Goal: Information Seeking & Learning: Learn about a topic

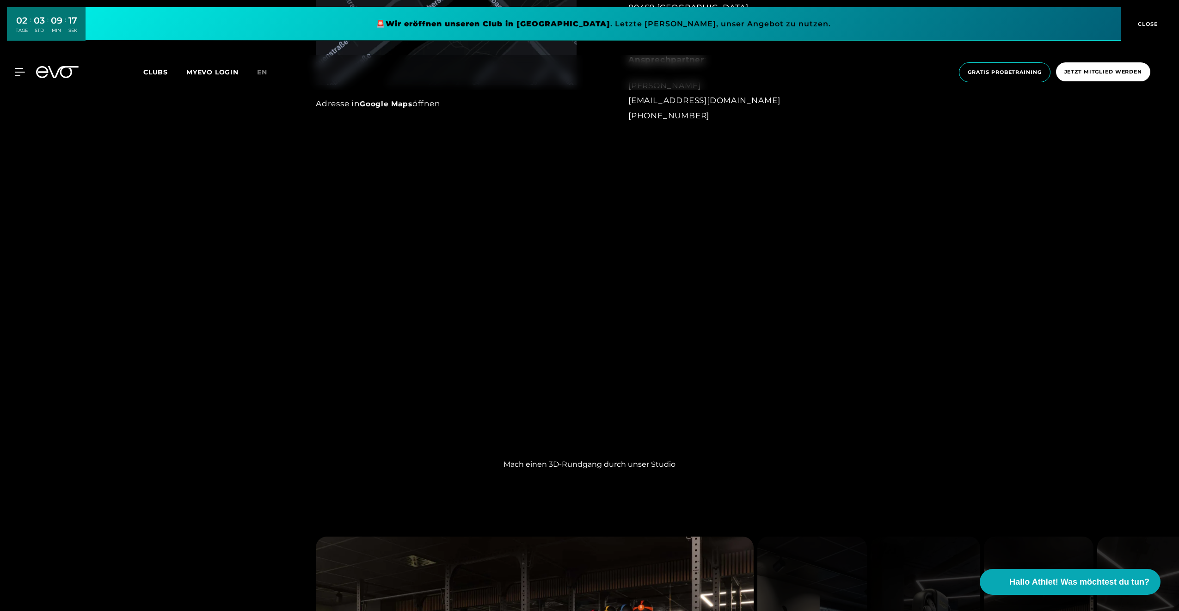
scroll to position [1017, 0]
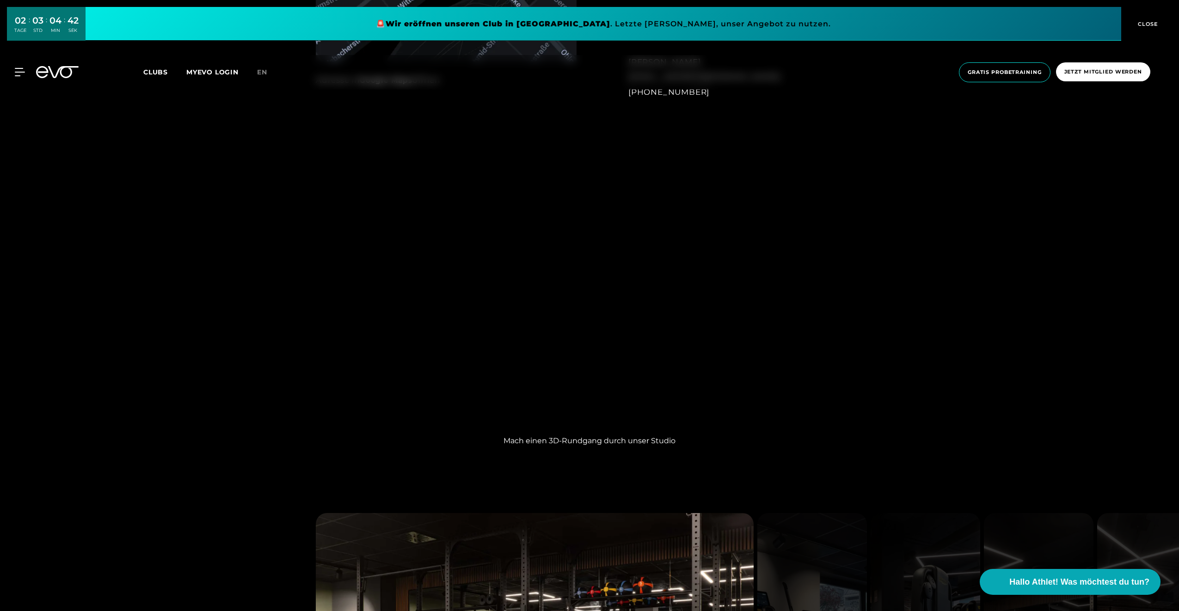
click at [150, 75] on span "Clubs" at bounding box center [155, 72] width 25 height 8
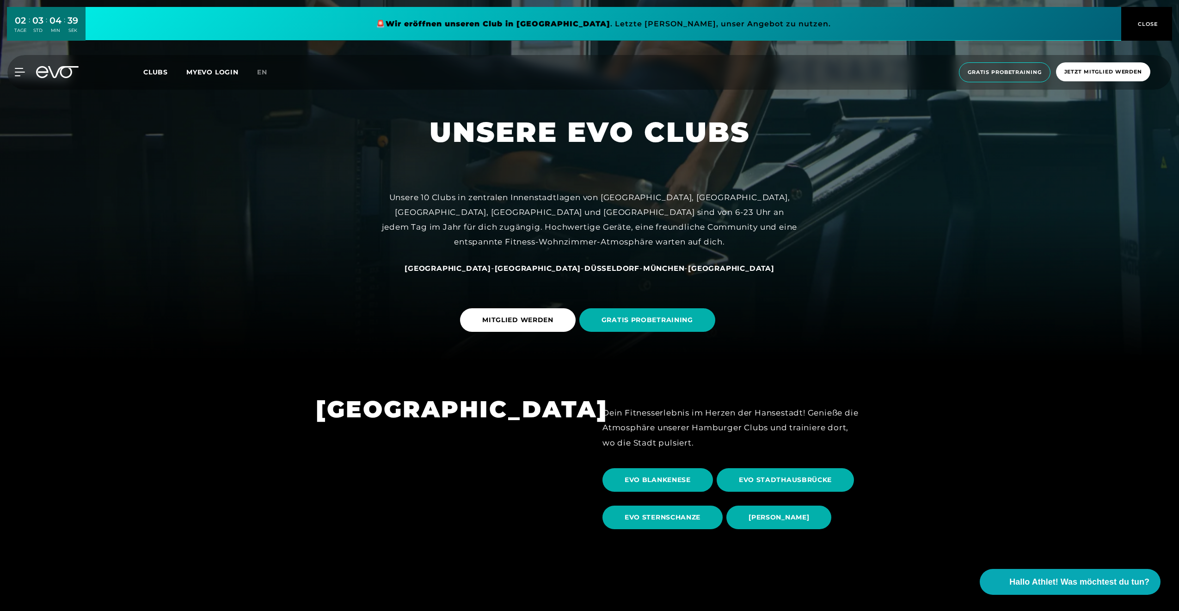
scroll to position [509, 0]
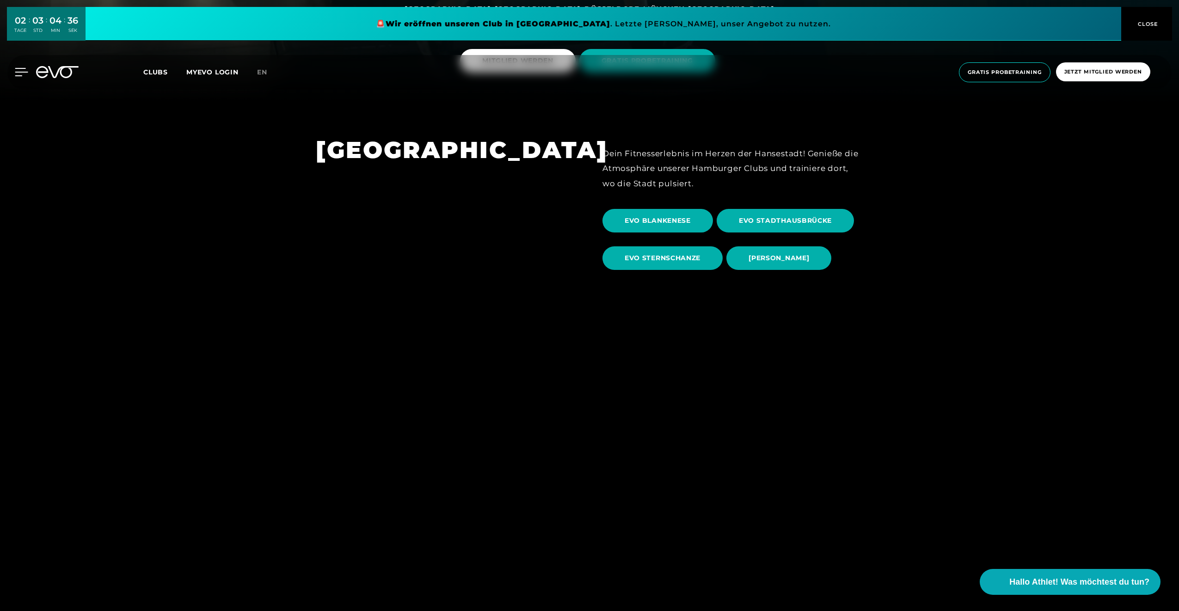
click at [19, 74] on icon at bounding box center [21, 72] width 13 height 8
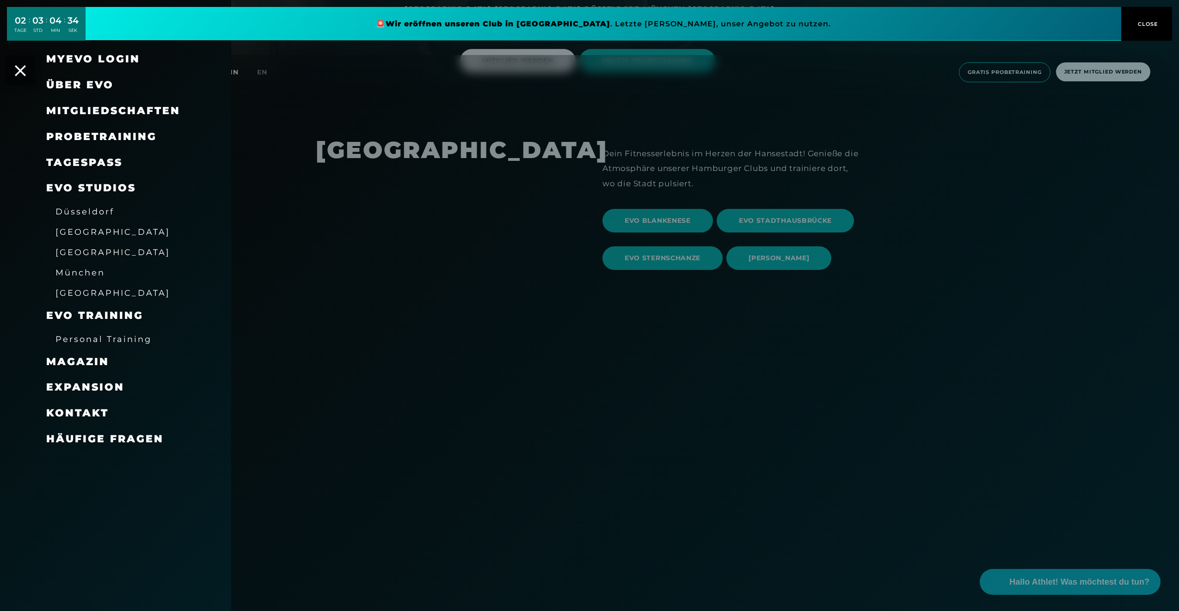
click at [92, 269] on span "München" at bounding box center [79, 273] width 49 height 10
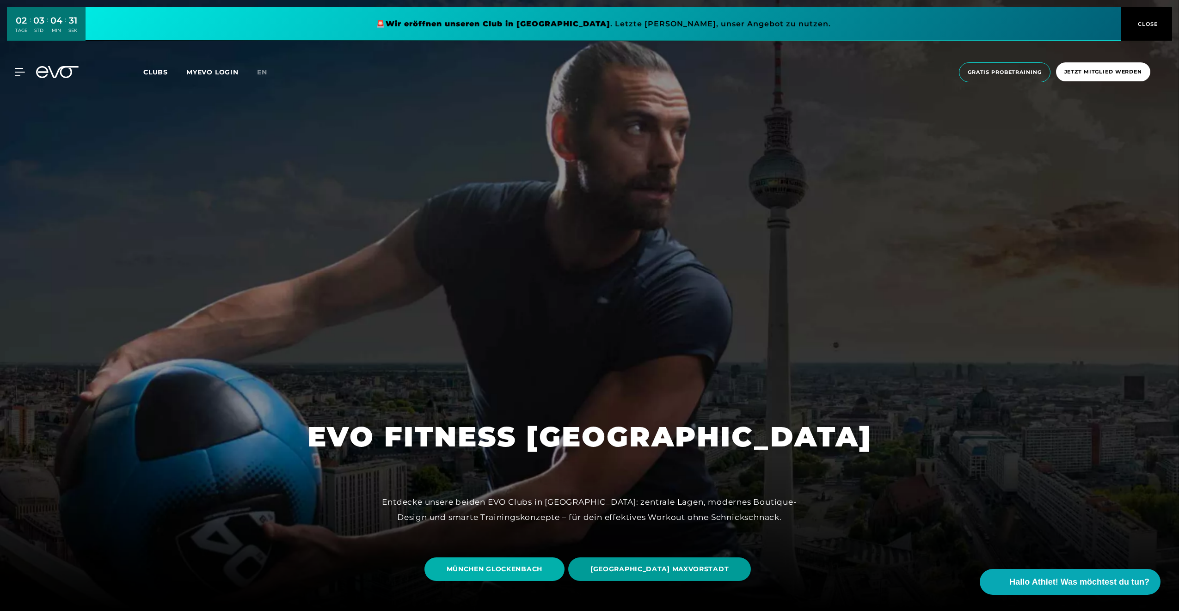
click at [690, 576] on span "[GEOGRAPHIC_DATA] MAXVORSTADT" at bounding box center [659, 570] width 183 height 24
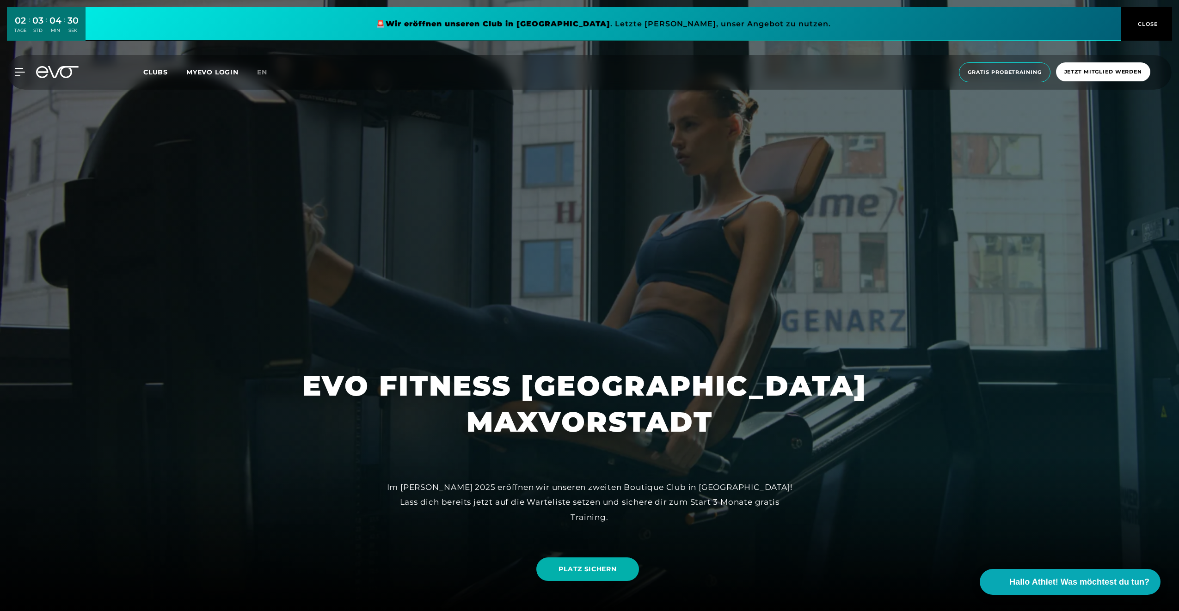
scroll to position [139, 0]
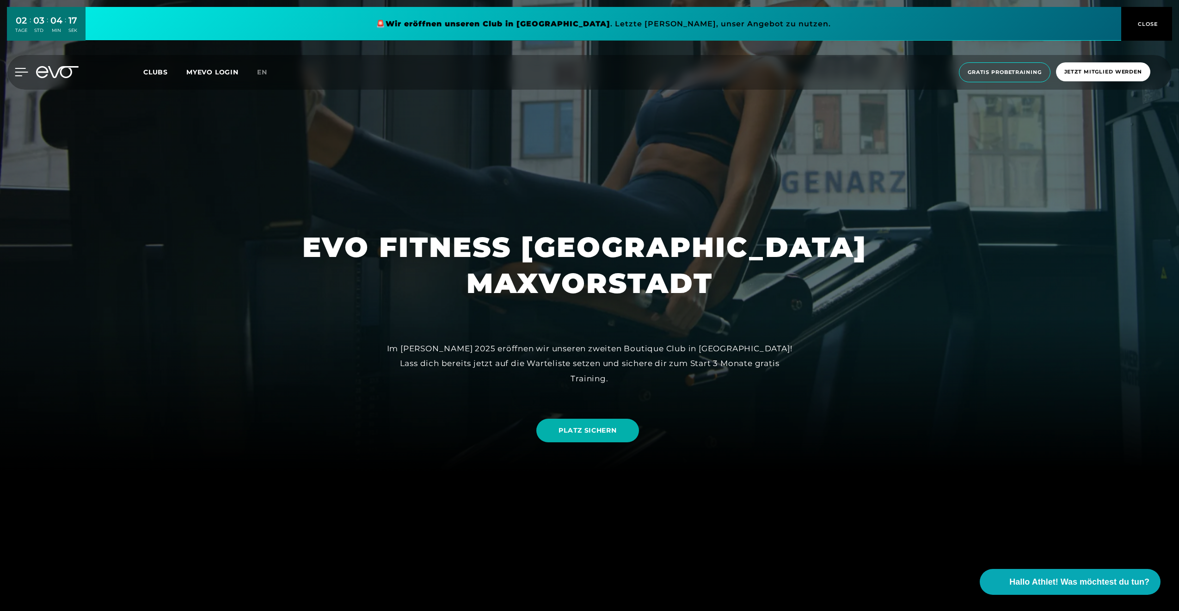
click at [17, 74] on icon at bounding box center [21, 72] width 13 height 8
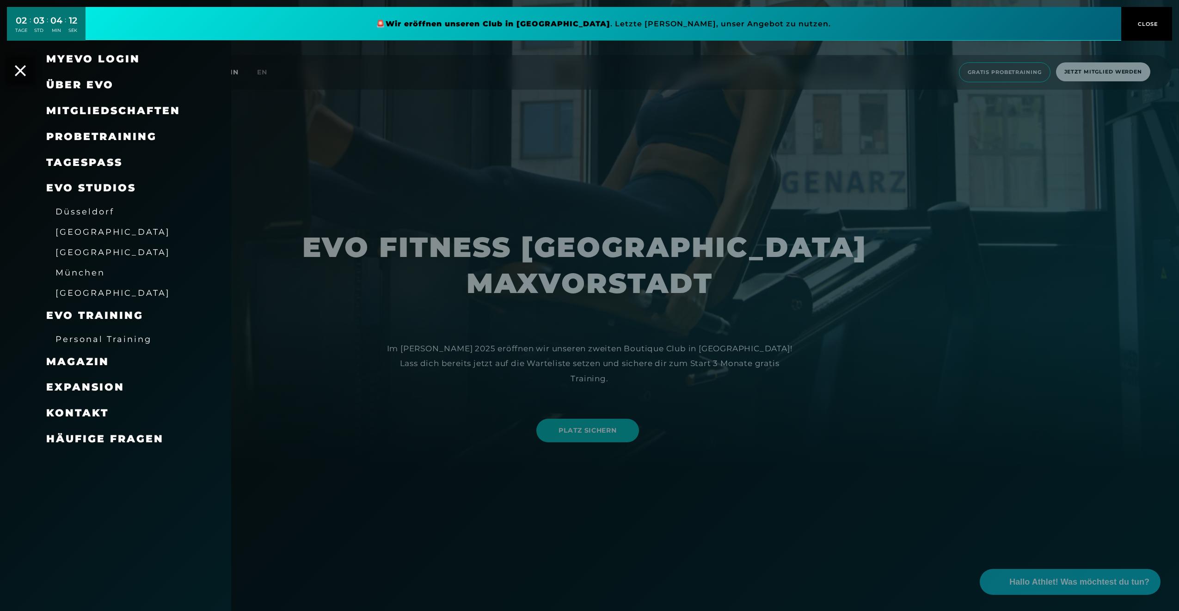
click at [138, 110] on span "Mitgliedschaften" at bounding box center [113, 110] width 134 height 12
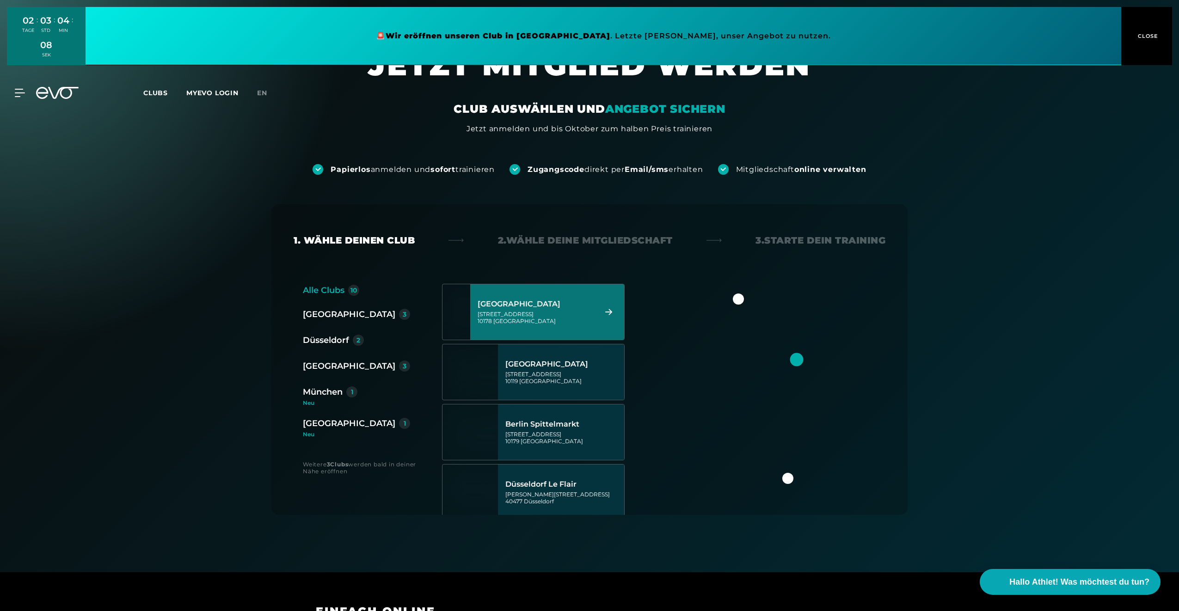
click at [325, 392] on div "München" at bounding box center [323, 392] width 40 height 13
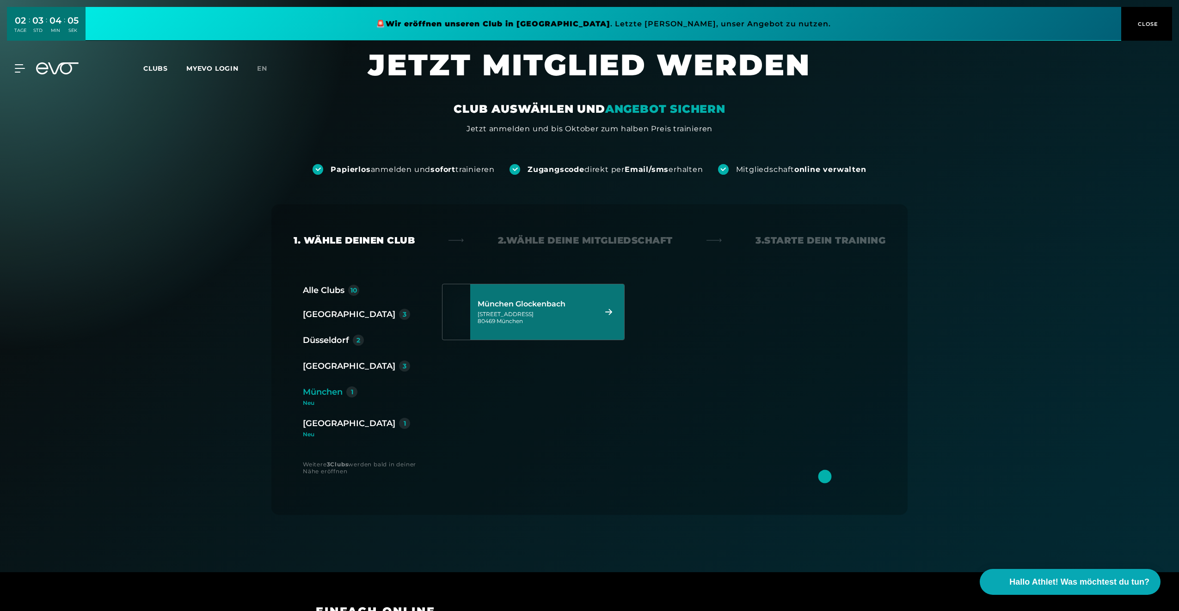
click at [569, 310] on div "München Glockenbach [STREET_ADDRESS]" at bounding box center [536, 312] width 116 height 41
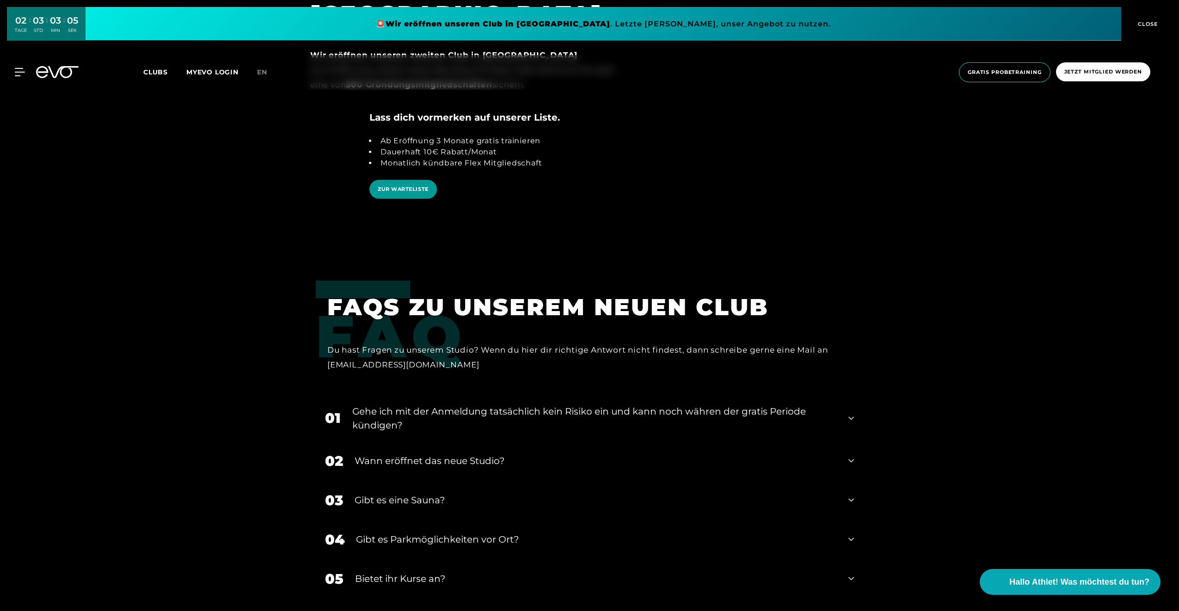
scroll to position [2080, 0]
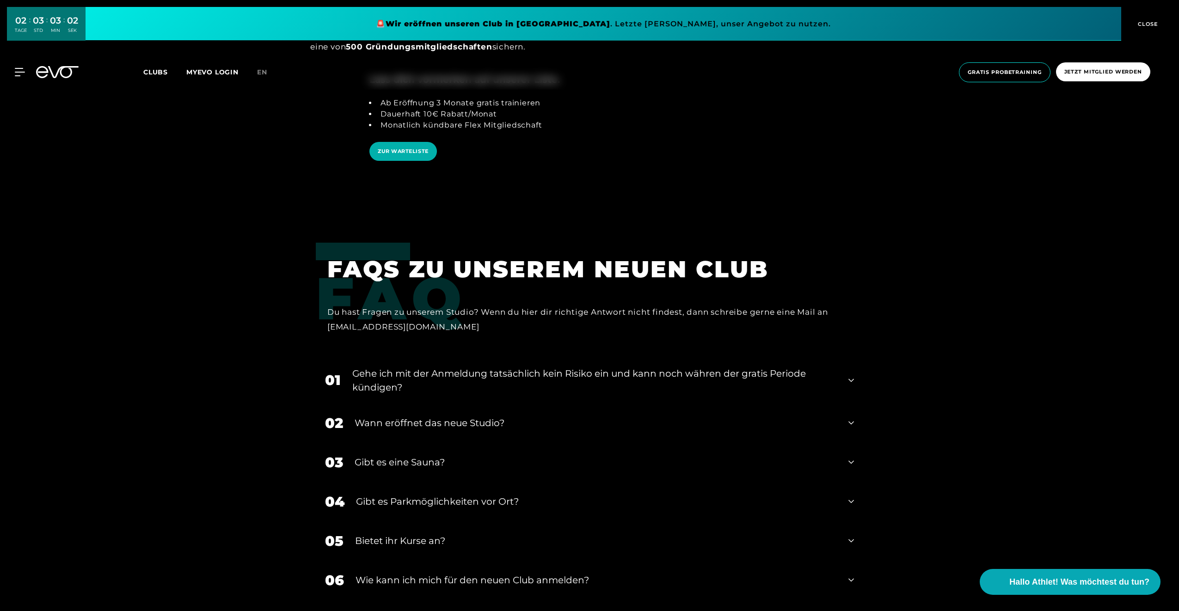
click at [515, 367] on div "Gehe ich mit der Anmeldung tatsächlich kein Risiko ein und kann noch währen der…" at bounding box center [594, 381] width 484 height 28
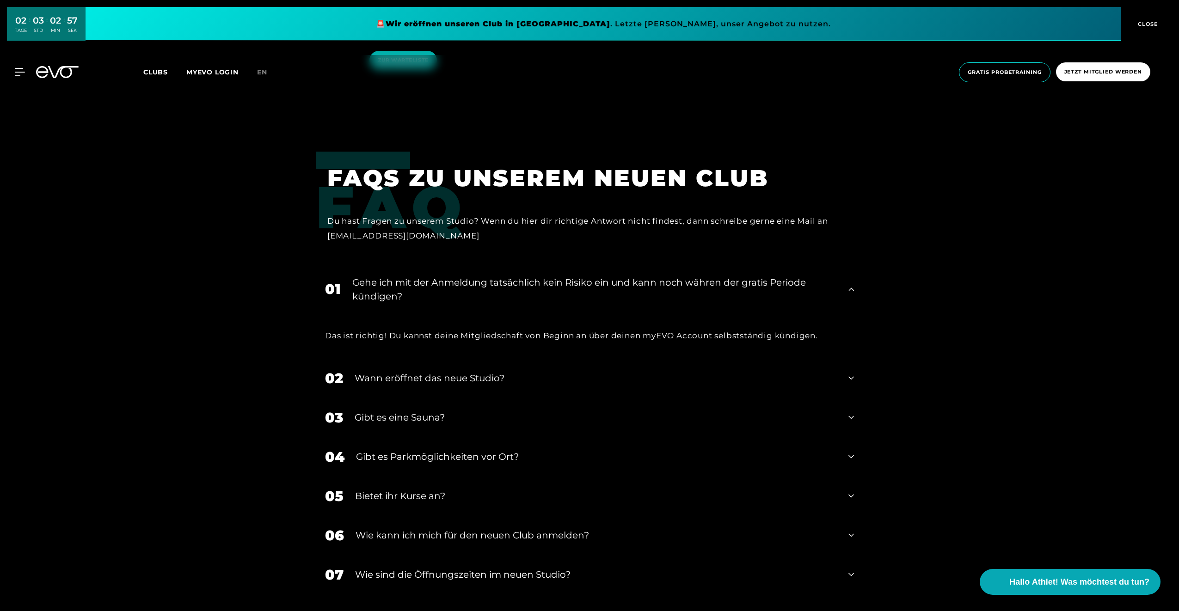
scroll to position [2173, 0]
click at [390, 357] on div "02 Wann eröffnet das neue Studio?" at bounding box center [589, 376] width 547 height 39
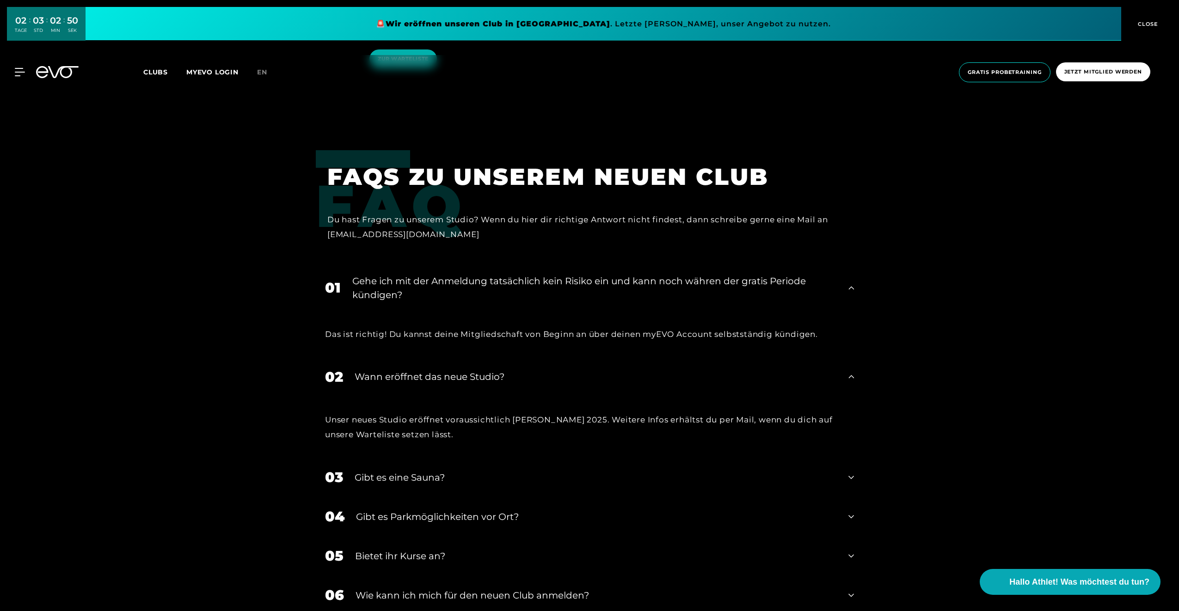
click at [439, 471] on div "Gibt es eine Sauna?" at bounding box center [596, 478] width 482 height 14
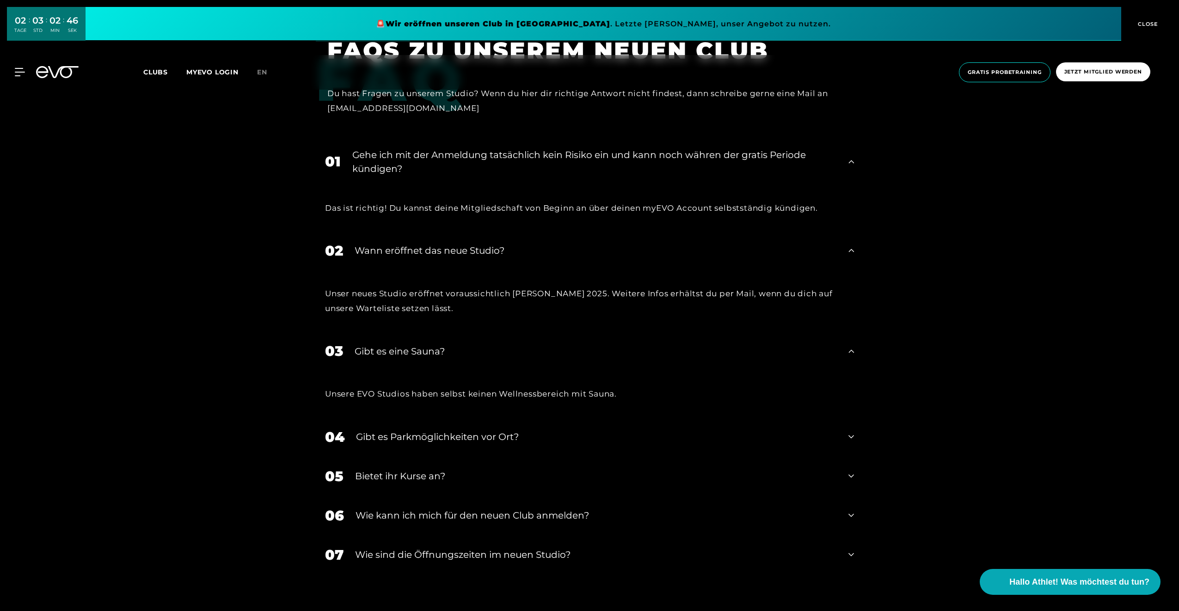
scroll to position [2312, 0]
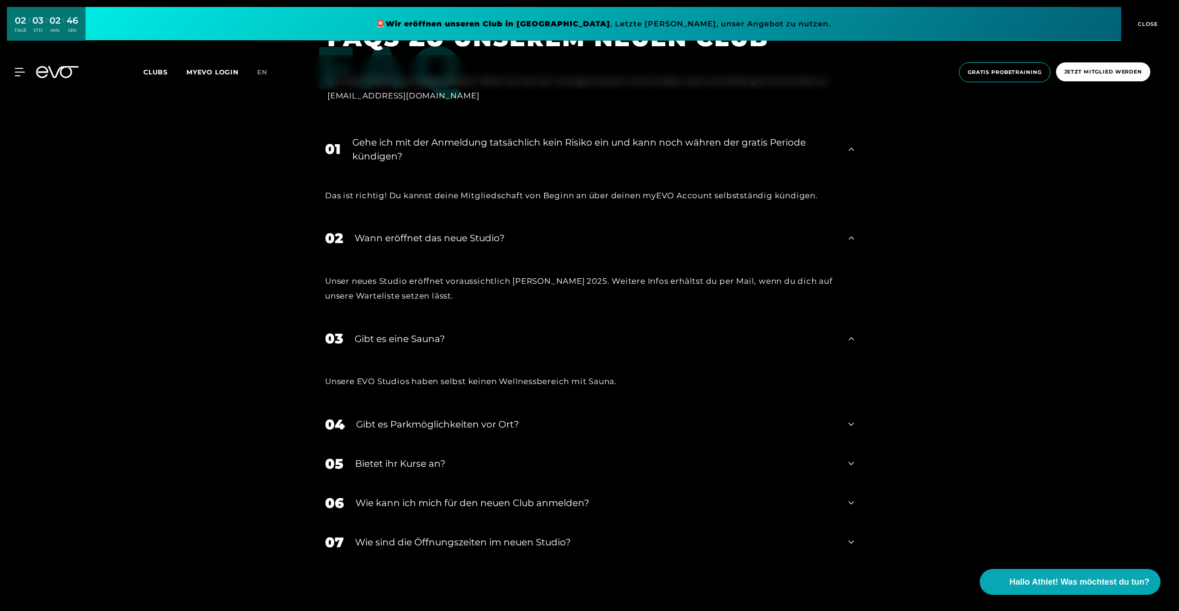
click at [460, 417] on div "Gibt es Parkmöglichkeiten vor Ort?" at bounding box center [596, 424] width 481 height 14
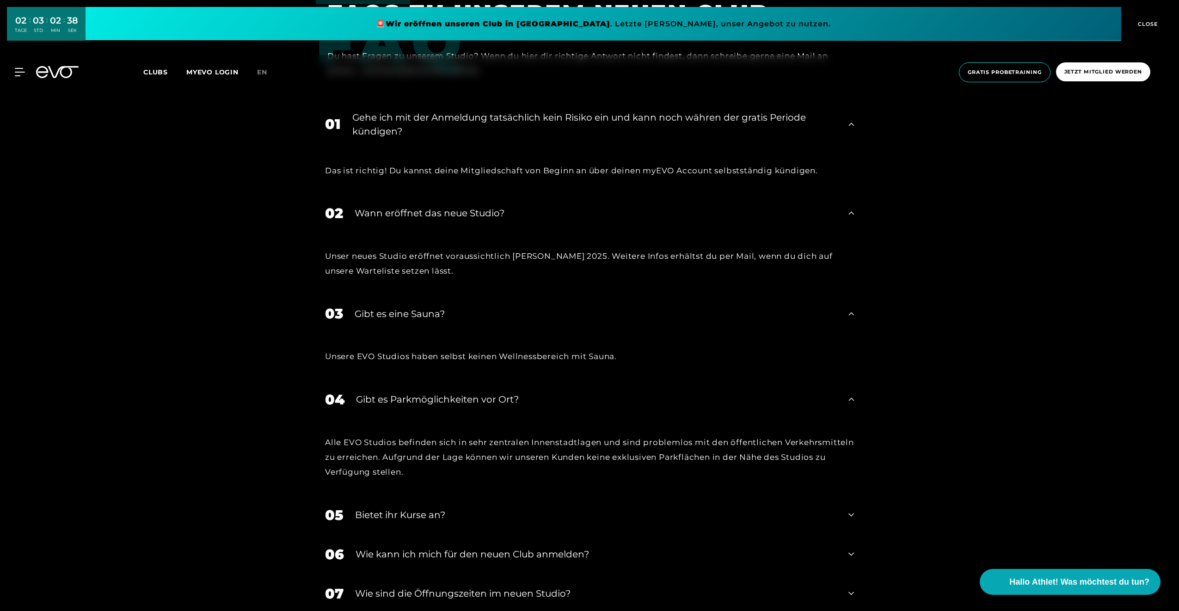
scroll to position [2358, 0]
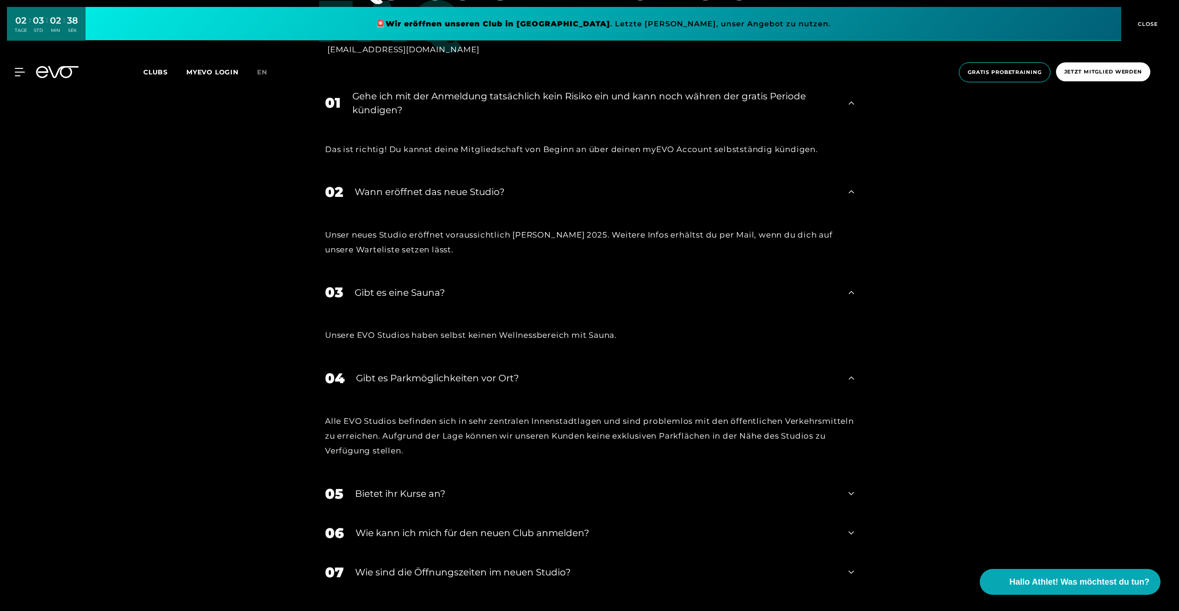
click at [411, 474] on div "05 Bietet ihr [DEMOGRAPHIC_DATA]?" at bounding box center [589, 493] width 547 height 39
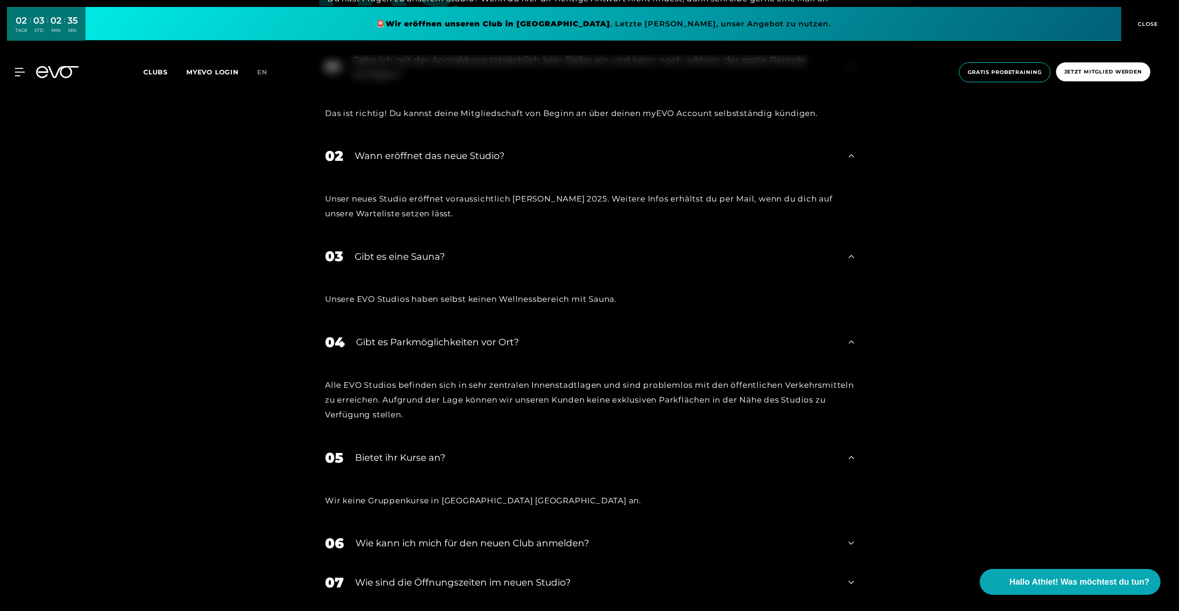
scroll to position [2404, 0]
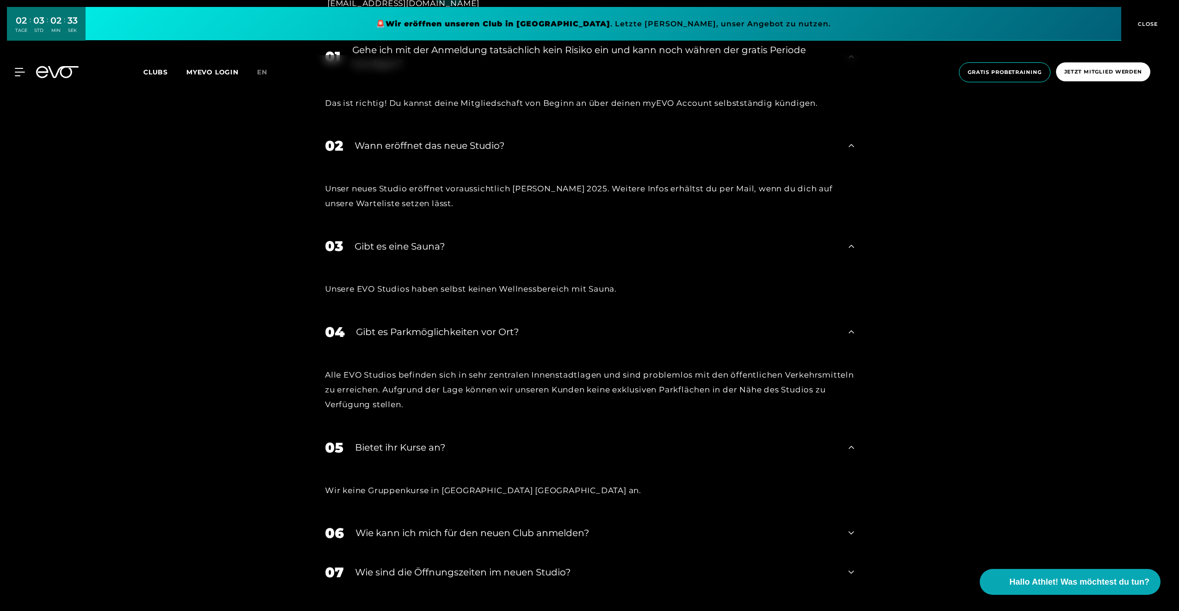
click at [459, 526] on div "Wie kann ich mich für den neuen Club anmelden?" at bounding box center [596, 533] width 481 height 14
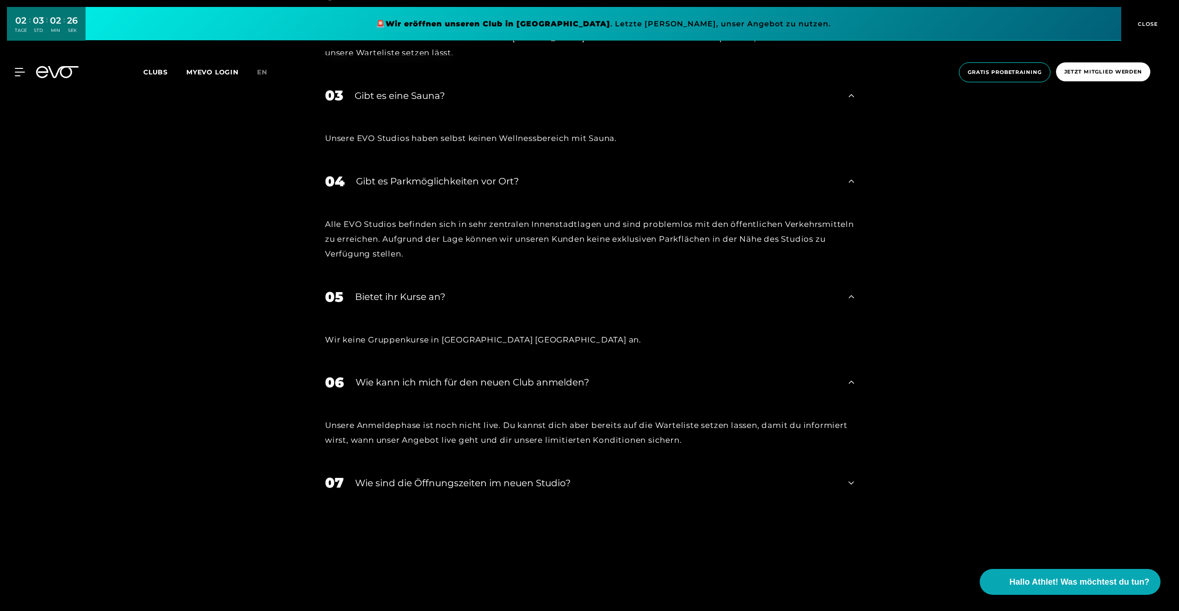
scroll to position [2589, 0]
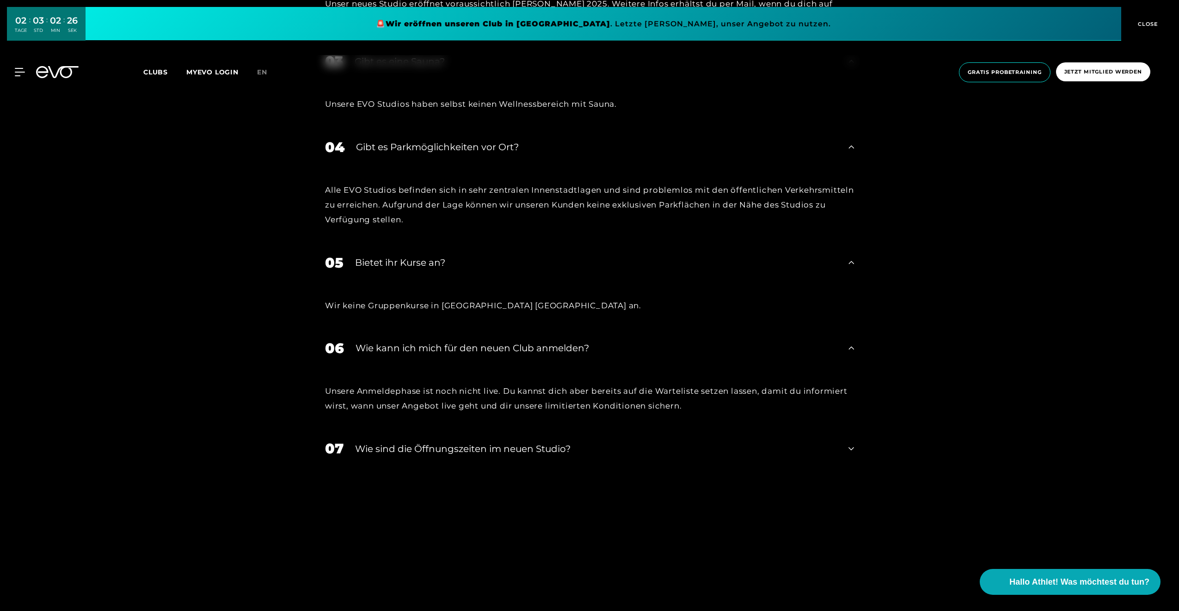
click at [535, 442] on div "​Wie sind die Öffnungszeiten im neuen Studio?" at bounding box center [596, 449] width 482 height 14
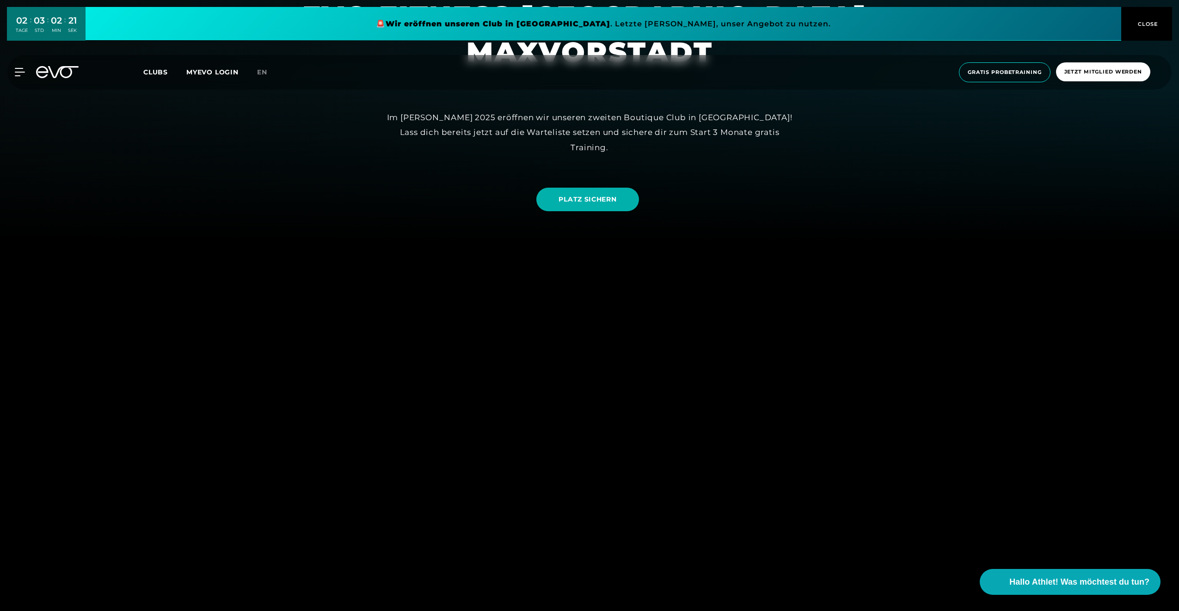
scroll to position [46, 0]
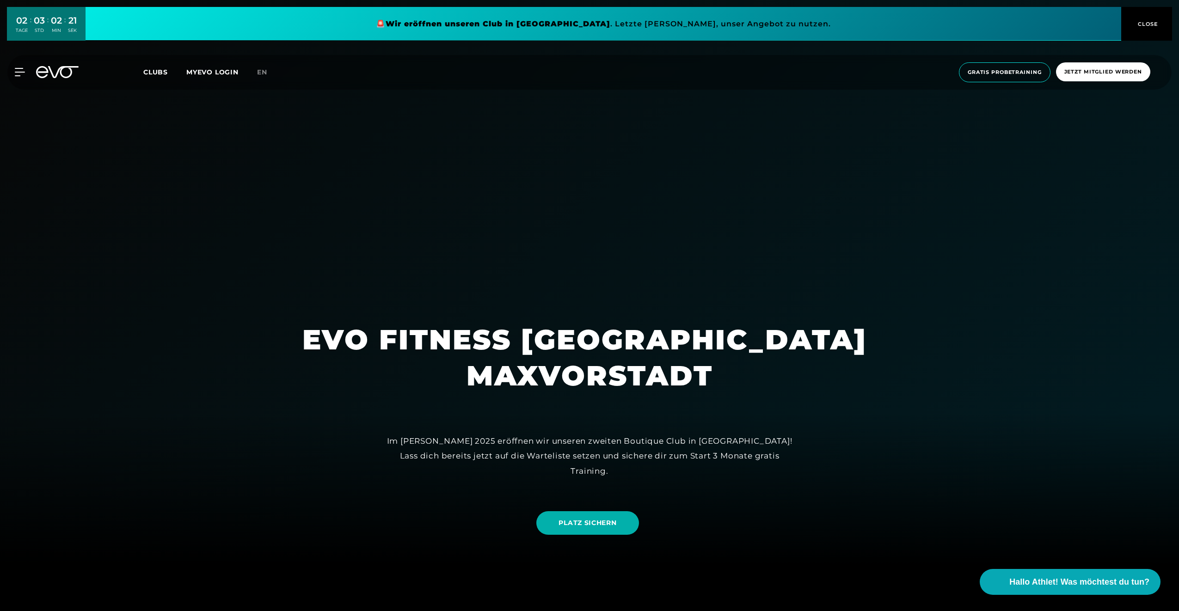
click at [154, 79] on div "MyEVO Login Über EVO Mitgliedschaften Probetraining TAGESPASS EVO Studios [GEOG…" at bounding box center [589, 72] width 1175 height 35
click at [13, 72] on div at bounding box center [14, 72] width 28 height 8
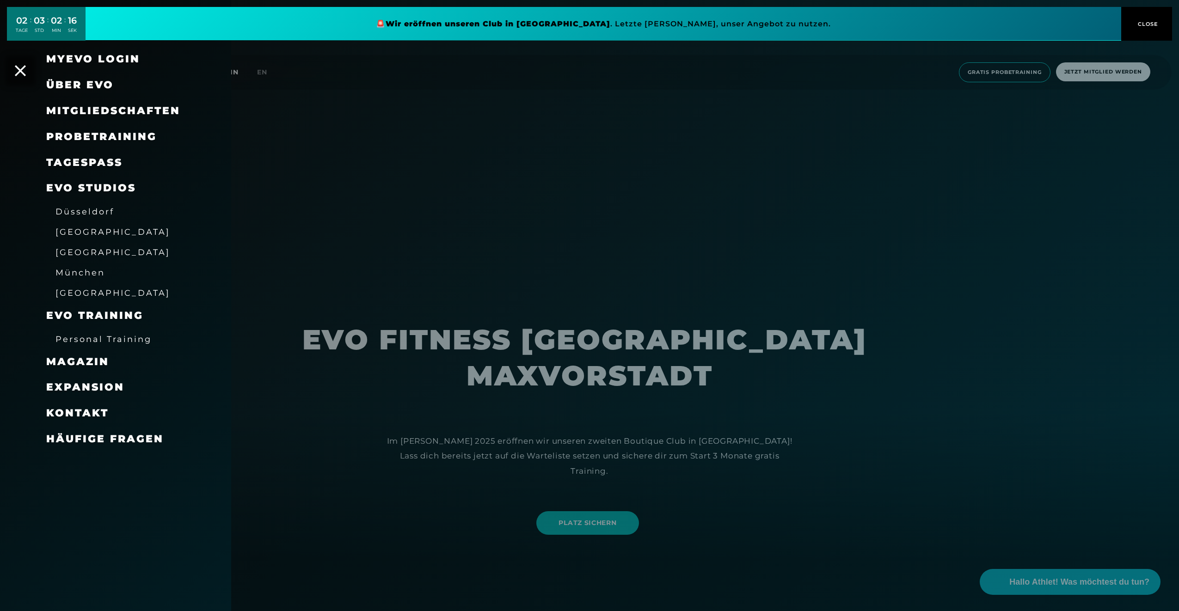
click at [89, 271] on span "München" at bounding box center [79, 273] width 49 height 10
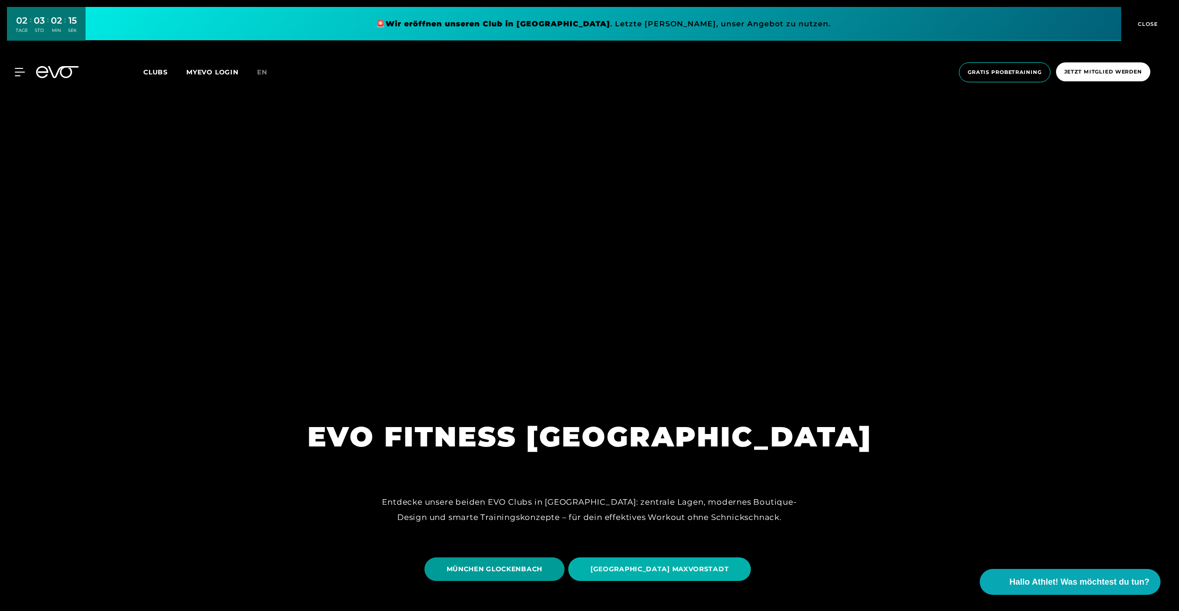
click at [542, 564] on span "MÜNCHEN GLOCKENBACH" at bounding box center [494, 570] width 140 height 24
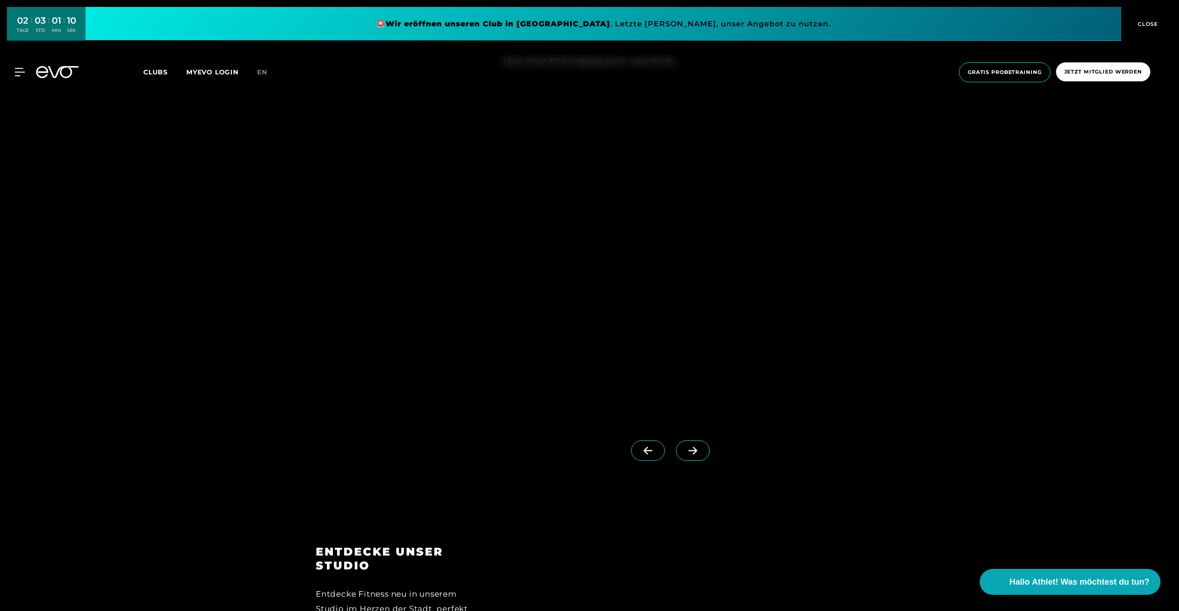
scroll to position [1387, 0]
